Goal: Find specific page/section: Find specific page/section

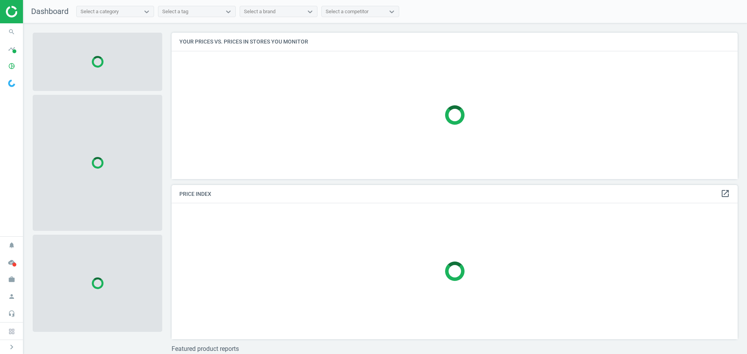
scroll to position [158, 572]
click at [21, 35] on span "search" at bounding box center [11, 31] width 23 height 17
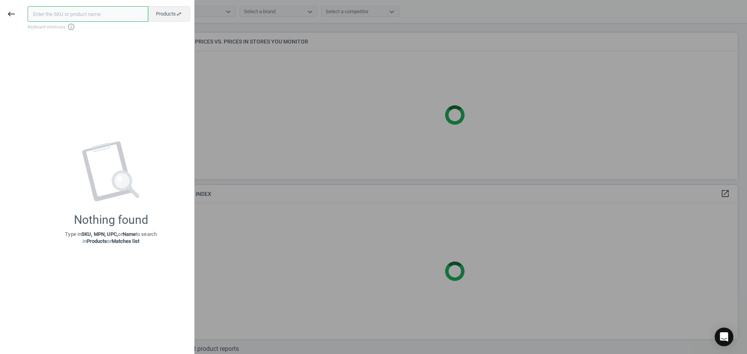
click at [46, 14] on input "text" at bounding box center [88, 14] width 121 height 16
paste input "19041203"
type input "19041203"
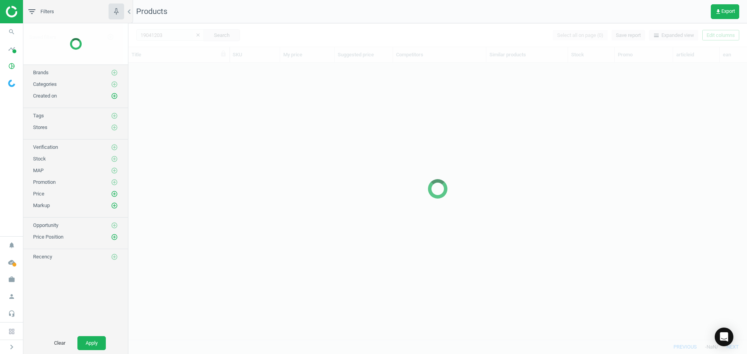
scroll to position [265, 613]
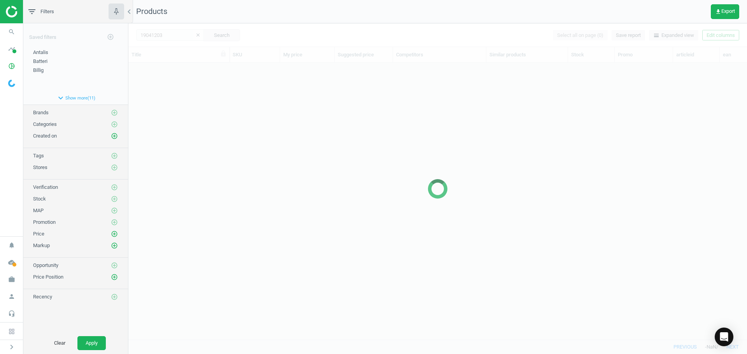
click at [238, 156] on div at bounding box center [437, 188] width 618 height 331
click at [200, 121] on div at bounding box center [437, 188] width 618 height 331
click at [182, 109] on div at bounding box center [437, 188] width 618 height 331
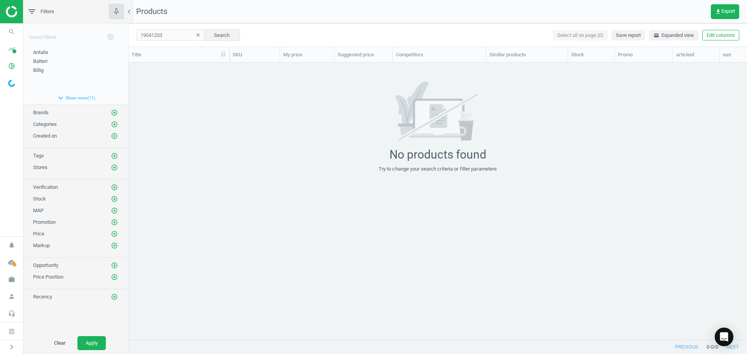
click at [232, 118] on div "No products found Try to change your search criteria or filter parameters" at bounding box center [437, 127] width 618 height 91
click at [4, 33] on icon "search" at bounding box center [11, 32] width 15 height 15
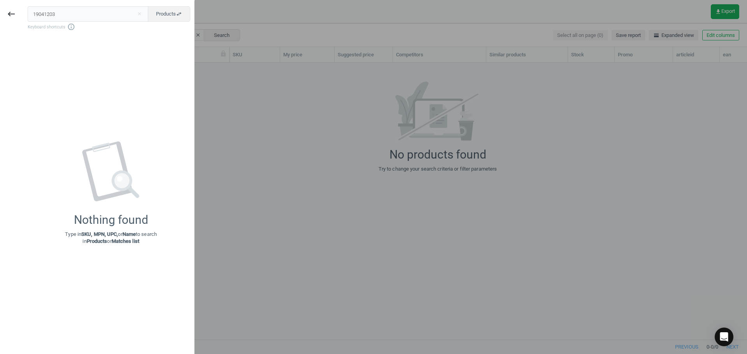
drag, startPoint x: 85, startPoint y: 9, endPoint x: -13, endPoint y: 12, distance: 97.7
click at [0, 12] on html "Group 2 Created with Sketch. ic/cloud_download/grey600 Created with Sketch. gra…" at bounding box center [373, 177] width 747 height 354
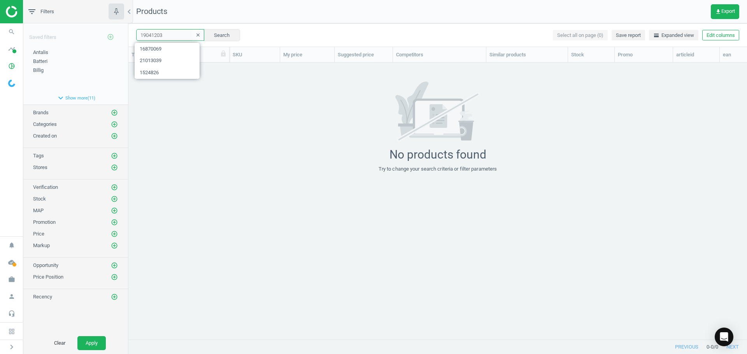
drag, startPoint x: 175, startPoint y: 32, endPoint x: 106, endPoint y: 40, distance: 69.8
click at [122, 34] on div "filter_list Filters chevron_left Saved filters add_circle_outline Antalis edit …" at bounding box center [384, 177] width 723 height 354
paste input "8393576"
type input "18393576"
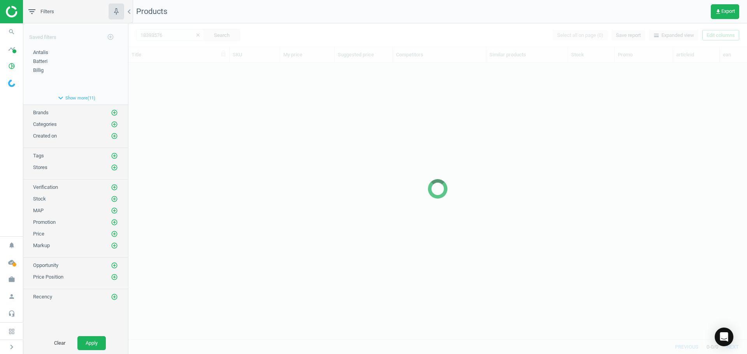
drag, startPoint x: 231, startPoint y: 80, endPoint x: 191, endPoint y: 81, distance: 40.9
click at [231, 80] on div at bounding box center [437, 188] width 618 height 331
